Goal: Task Accomplishment & Management: Manage account settings

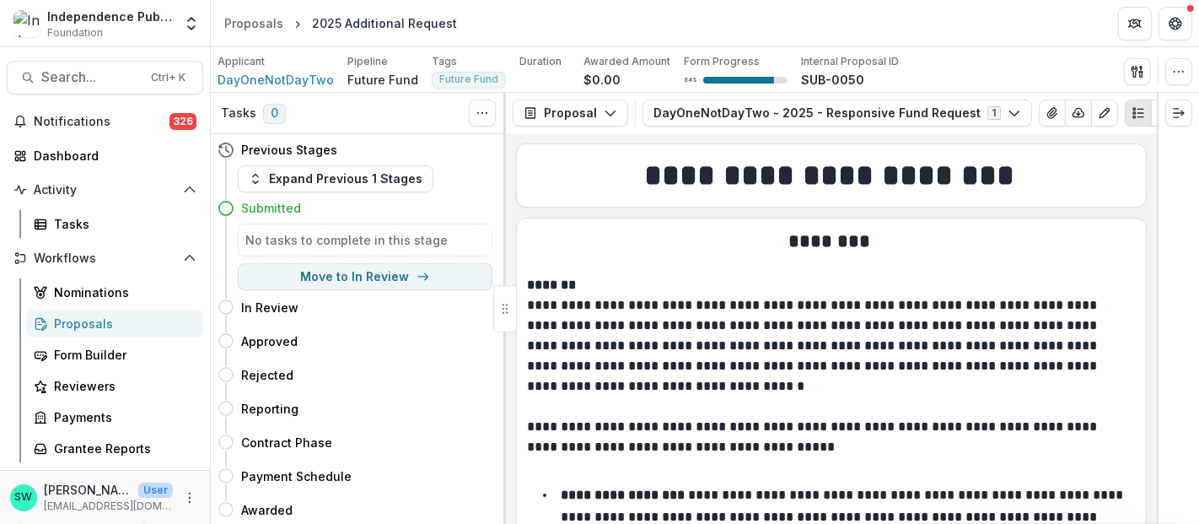
click at [78, 320] on div "Proposals" at bounding box center [122, 323] width 136 height 18
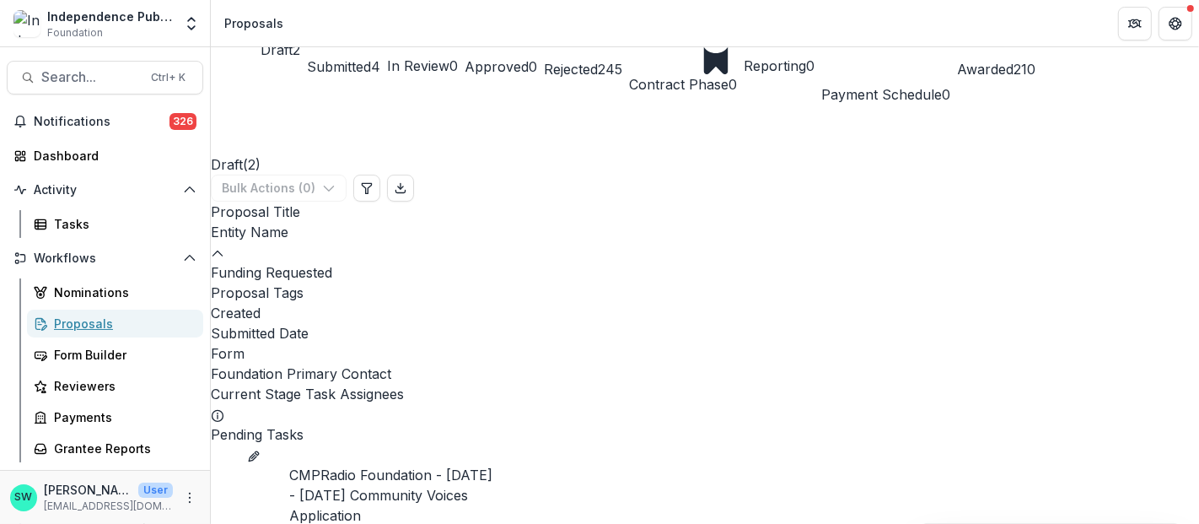
scroll to position [477, 0]
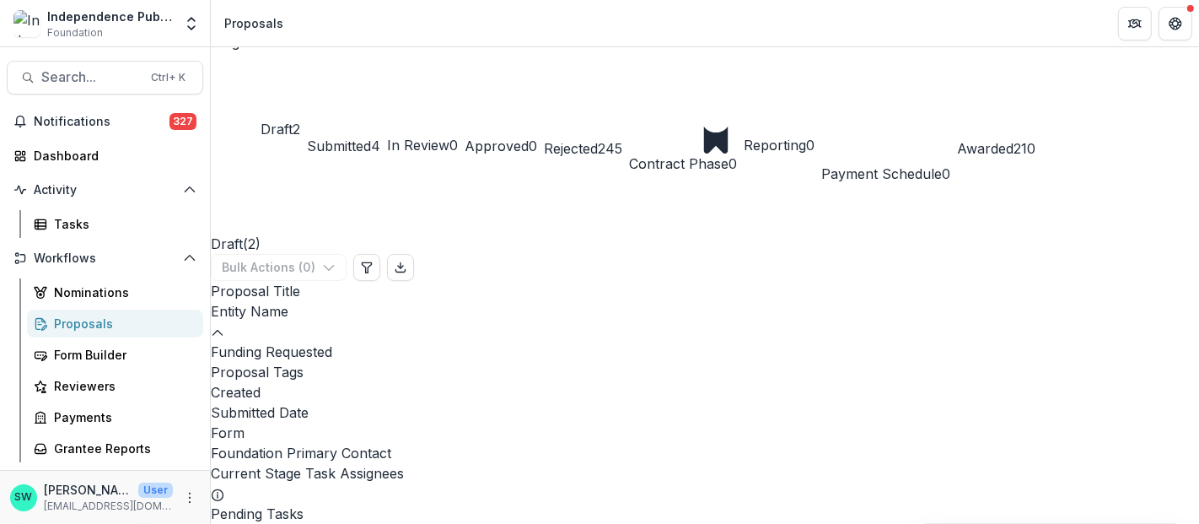
scroll to position [0, 0]
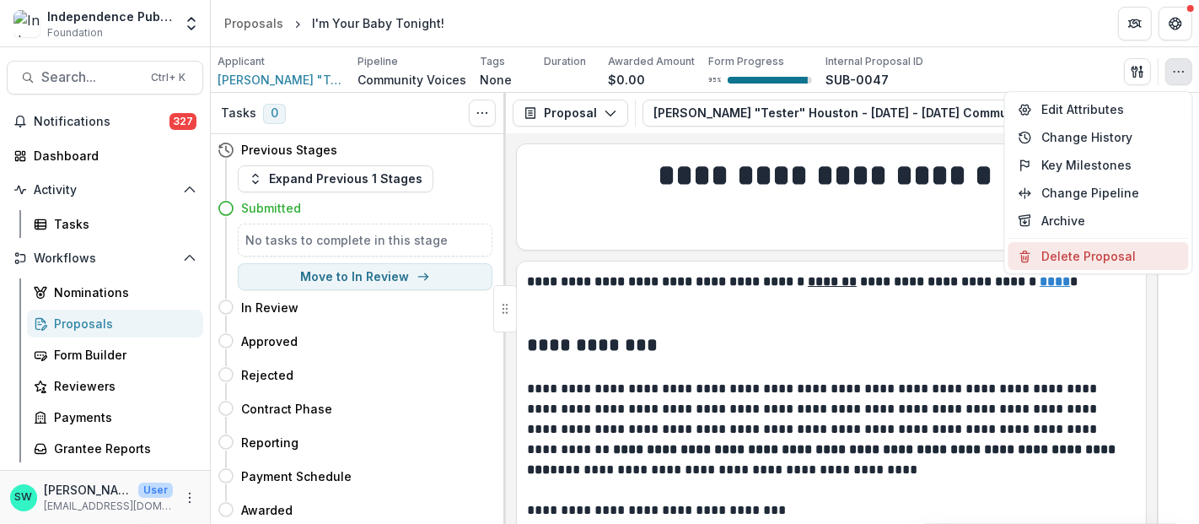
click at [1073, 259] on button "Delete Proposal" at bounding box center [1098, 256] width 180 height 28
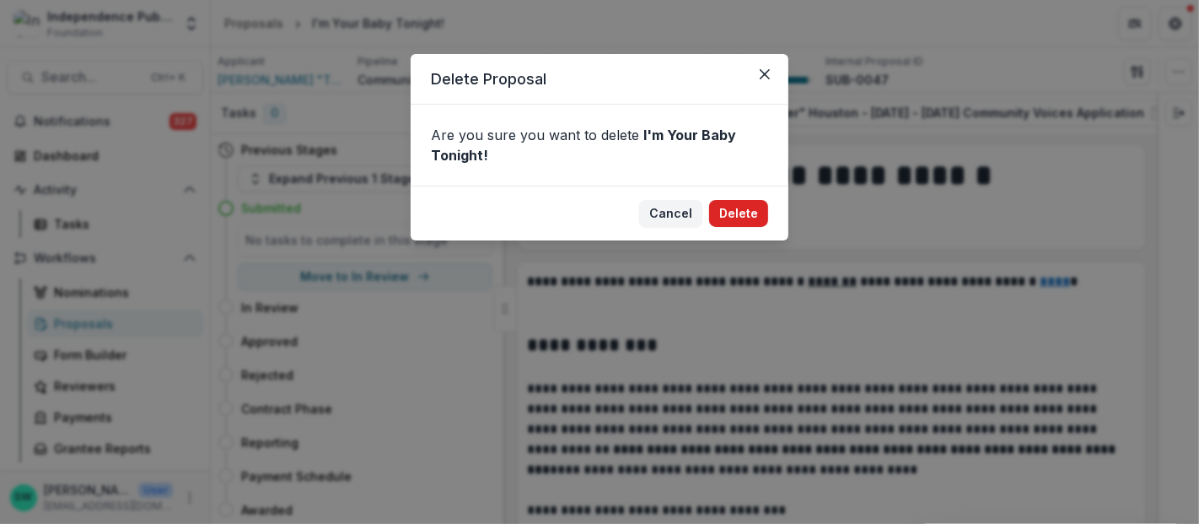
click at [754, 208] on button "Delete" at bounding box center [738, 213] width 59 height 27
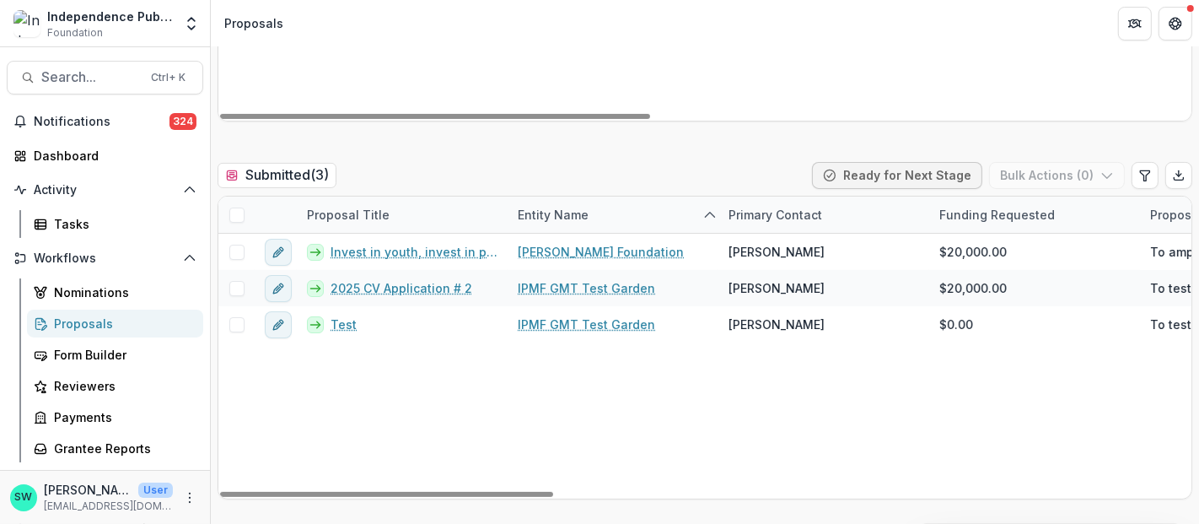
scroll to position [448, 0]
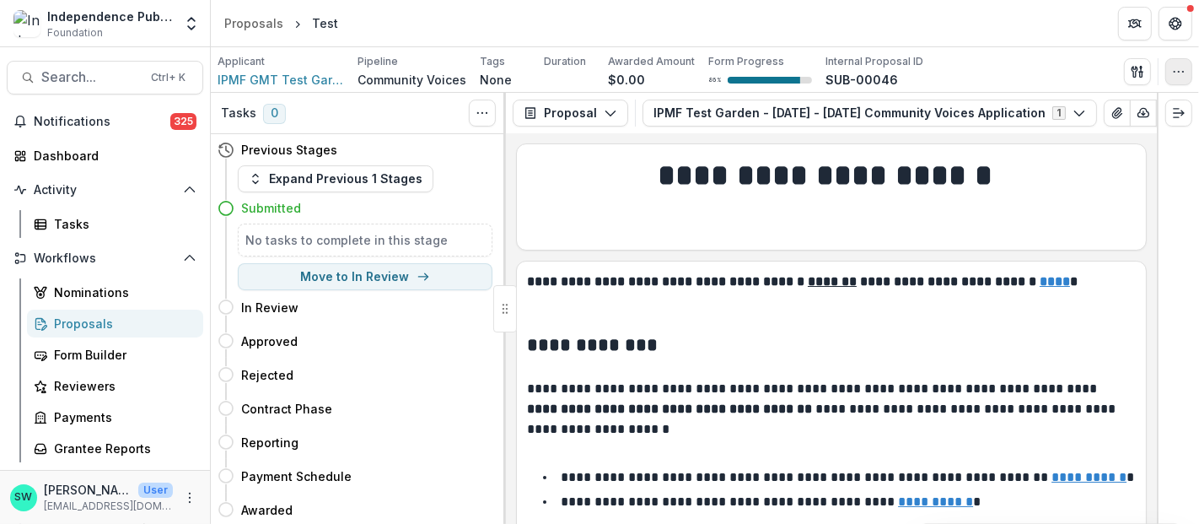
click at [1175, 70] on icon "button" at bounding box center [1178, 71] width 13 height 13
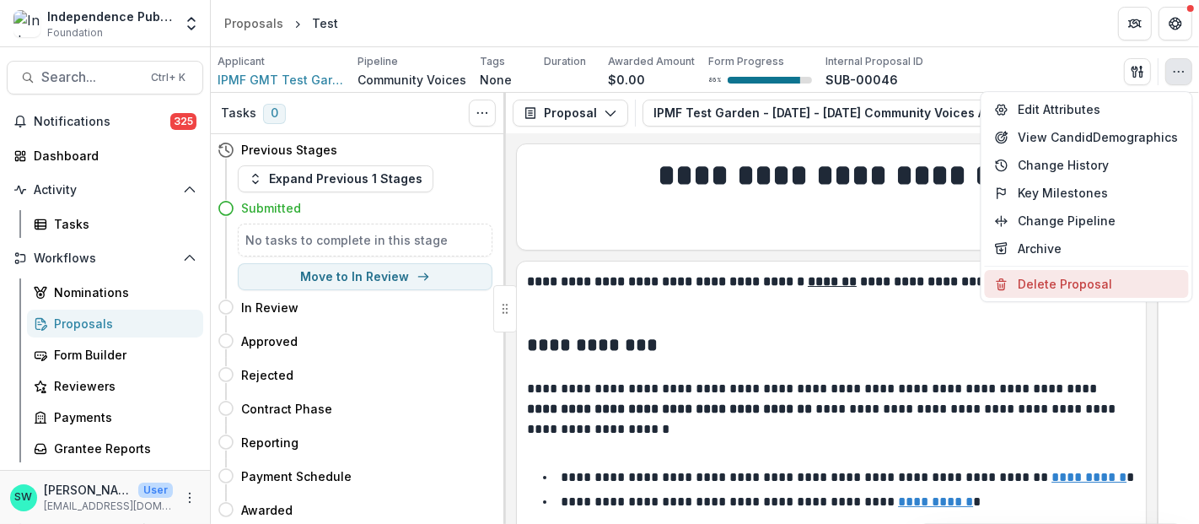
click at [1063, 282] on button "Delete Proposal" at bounding box center [1087, 284] width 204 height 28
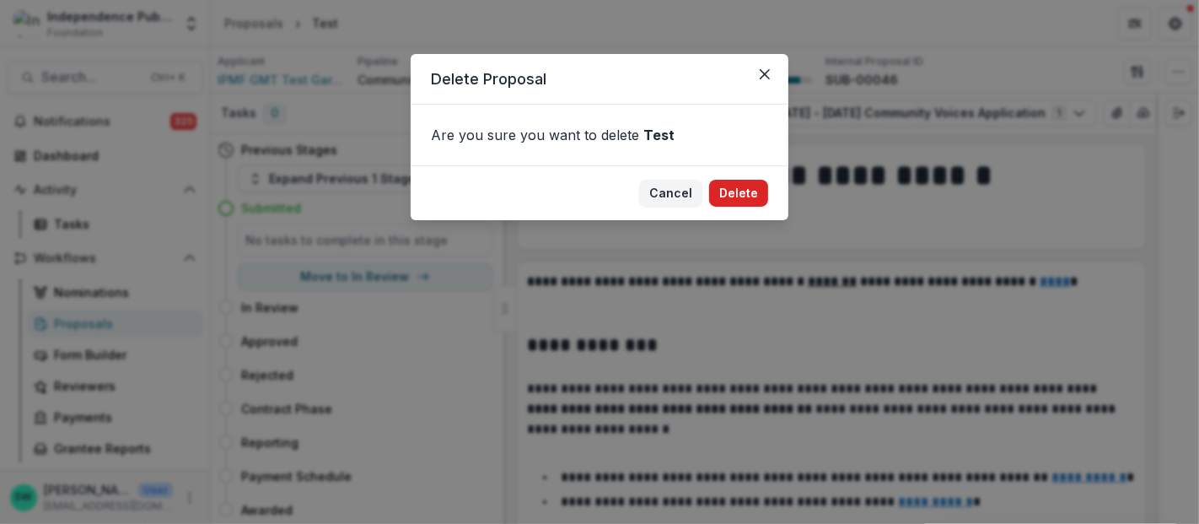
click at [738, 192] on button "Delete" at bounding box center [738, 193] width 59 height 27
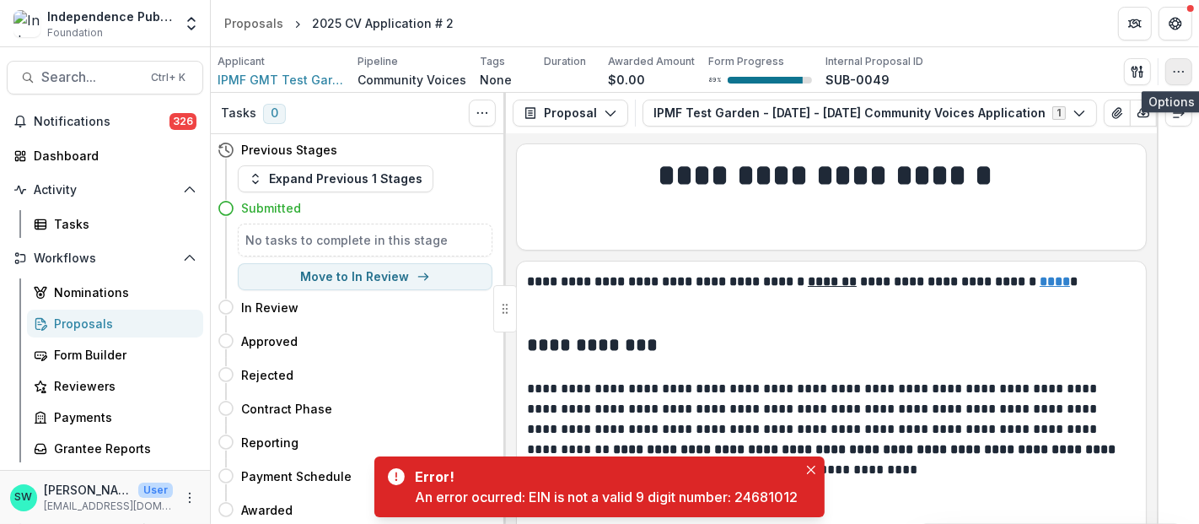
click at [1168, 77] on button "button" at bounding box center [1178, 71] width 27 height 27
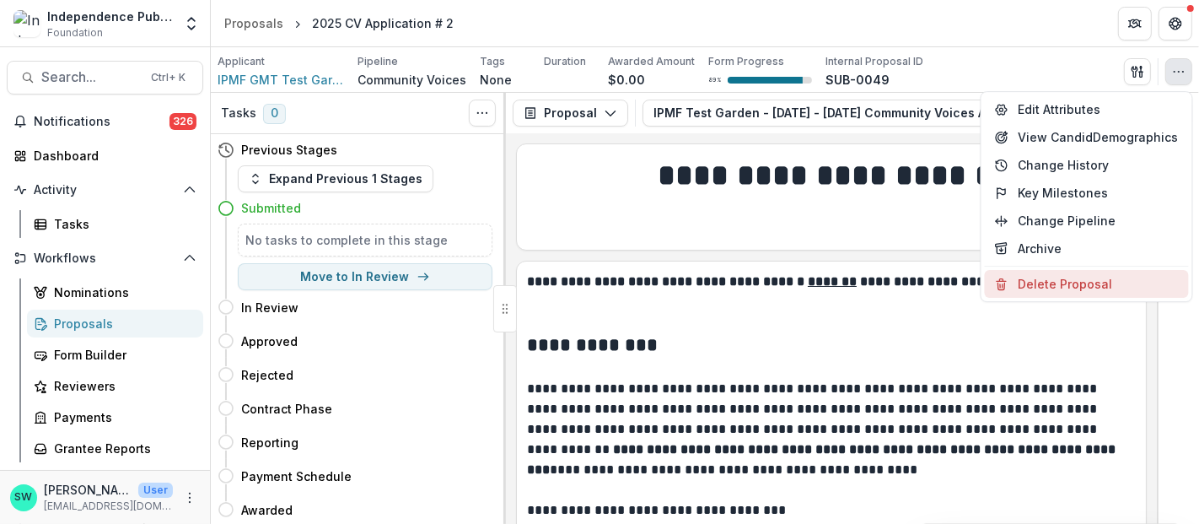
click at [1047, 280] on button "Delete Proposal" at bounding box center [1087, 284] width 204 height 28
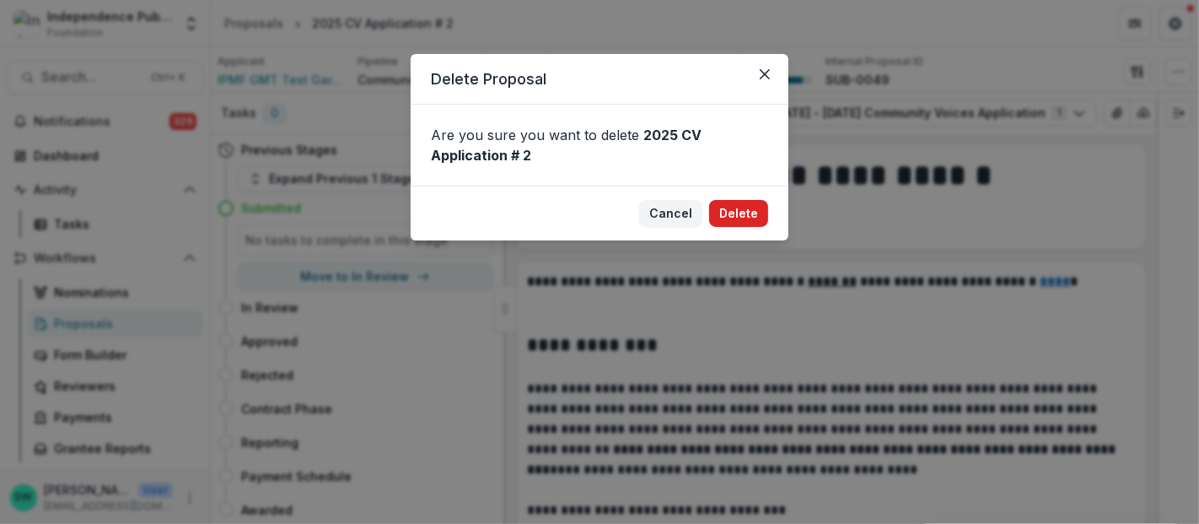
click at [746, 207] on button "Delete" at bounding box center [738, 213] width 59 height 27
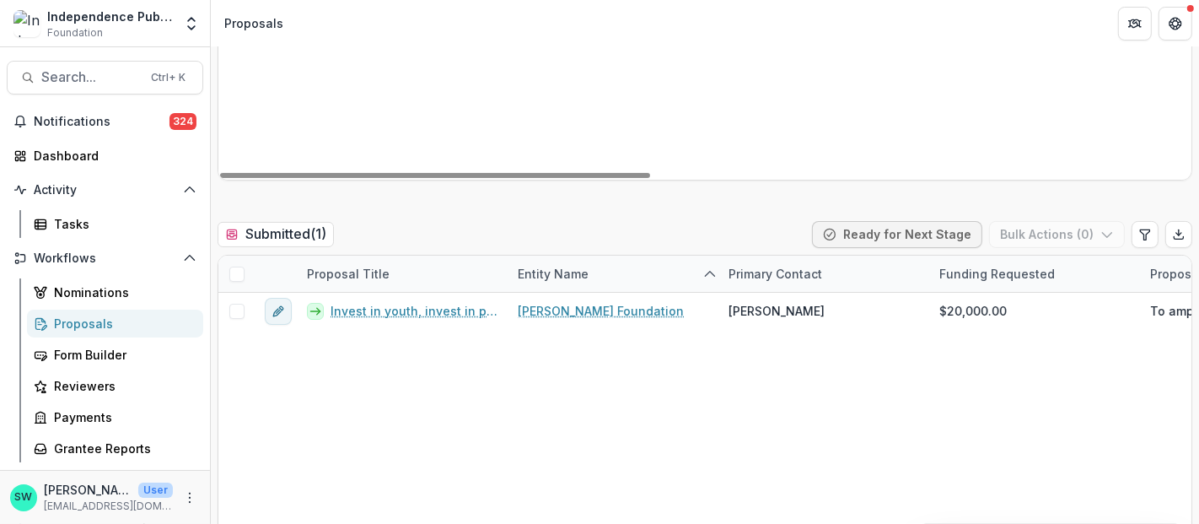
scroll to position [382, 0]
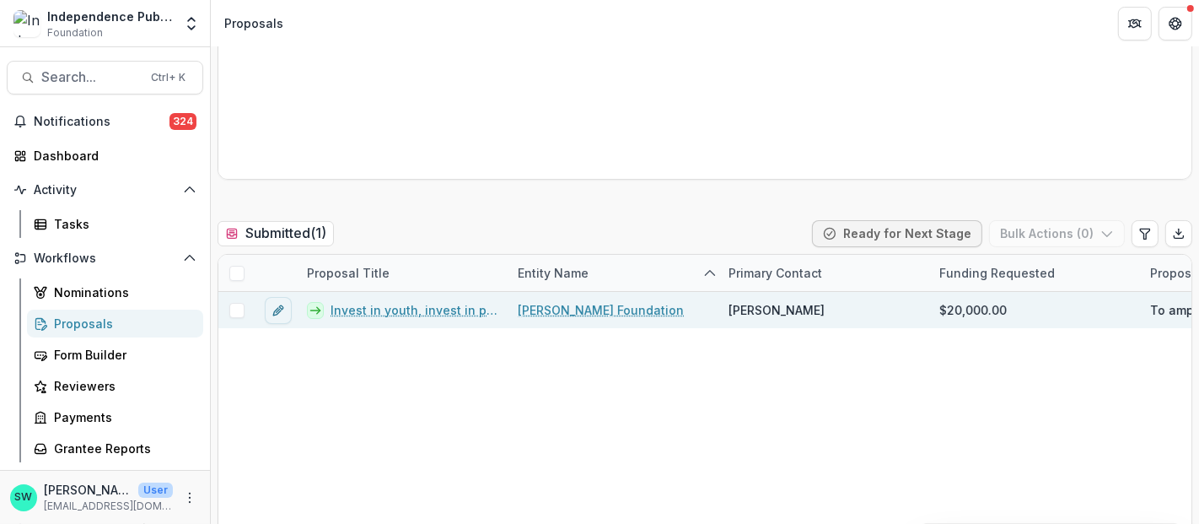
click at [445, 307] on link "Invest in youth, invest in peace." at bounding box center [413, 310] width 167 height 18
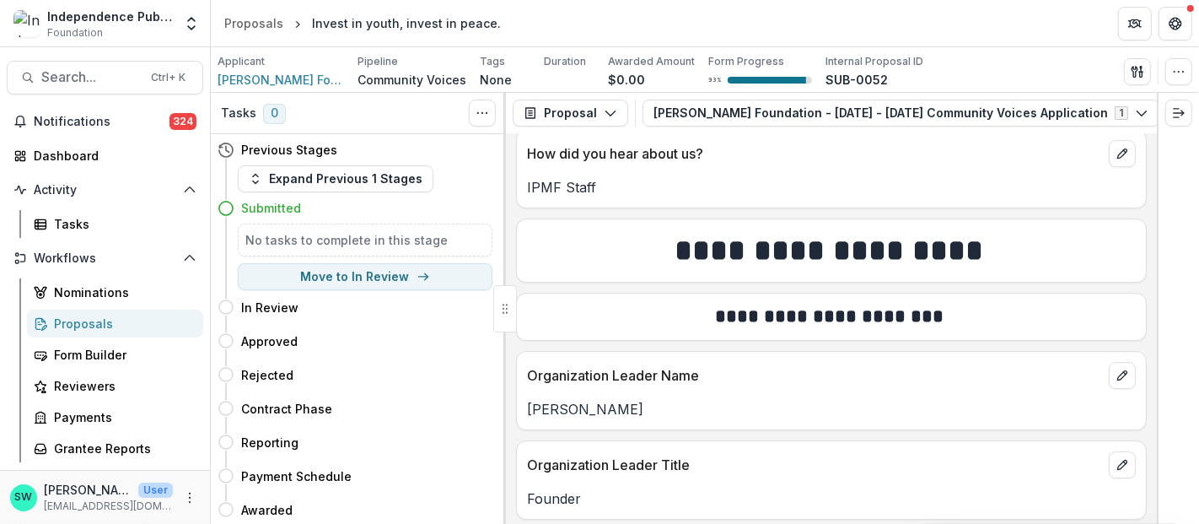
scroll to position [4648, 0]
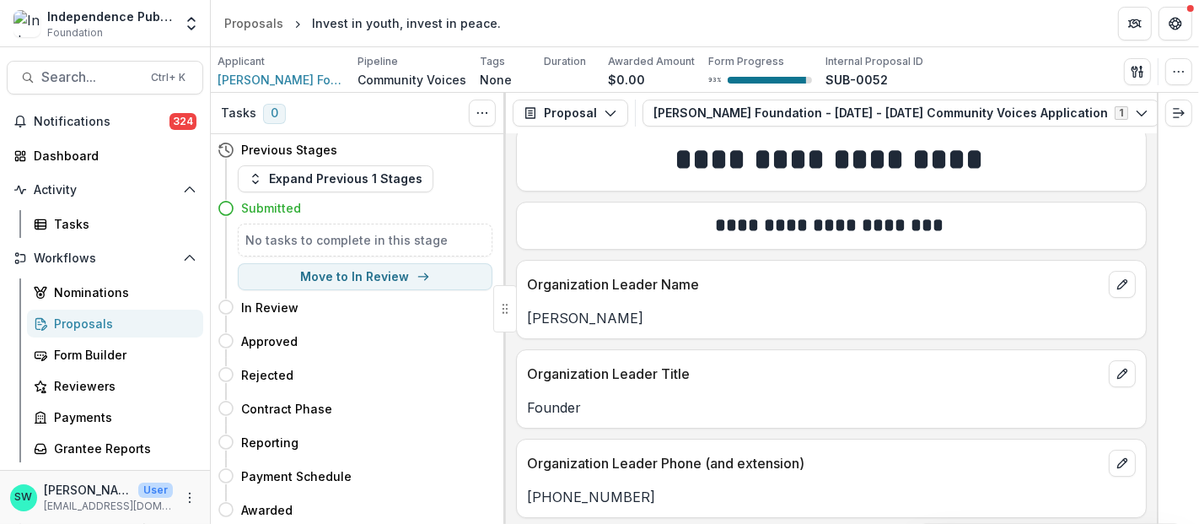
click at [753, 393] on div "Organization Leader Title Founder" at bounding box center [831, 388] width 631 height 79
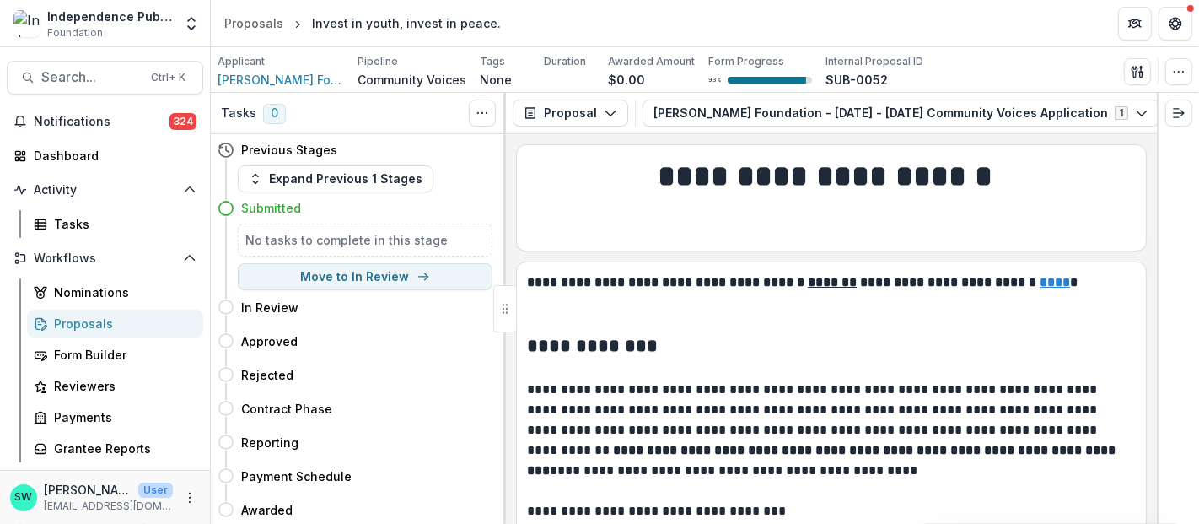
scroll to position [255, 0]
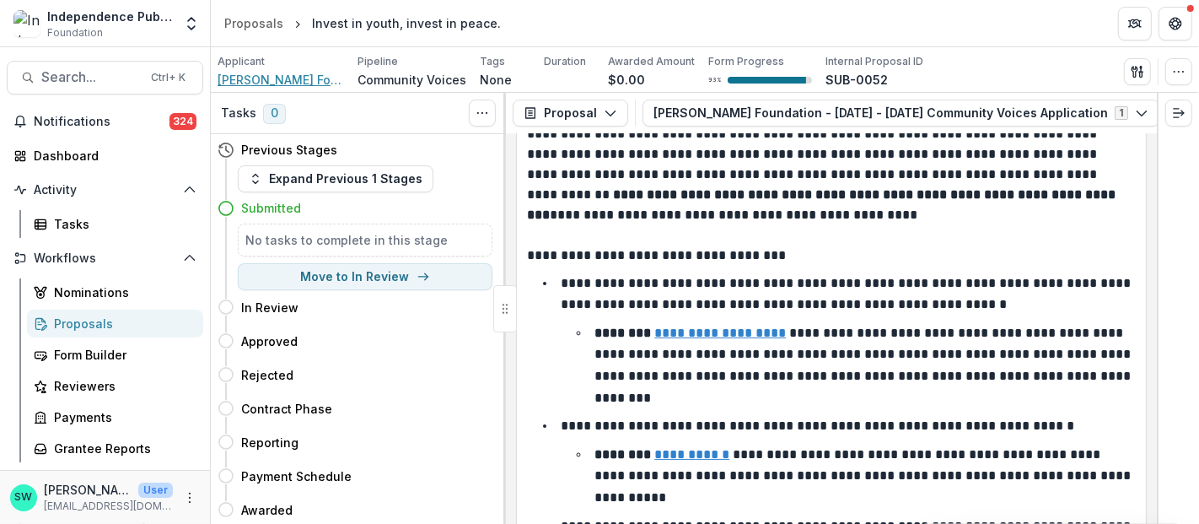
click at [307, 80] on span "[PERSON_NAME] Foundation" at bounding box center [280, 80] width 126 height 18
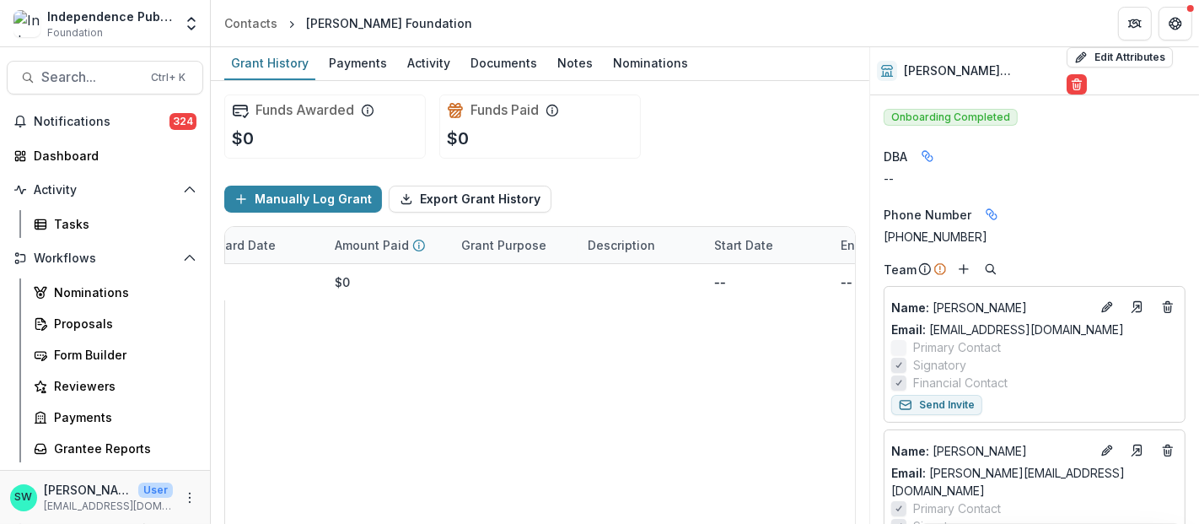
scroll to position [0, 738]
